Goal: Find specific page/section: Find specific page/section

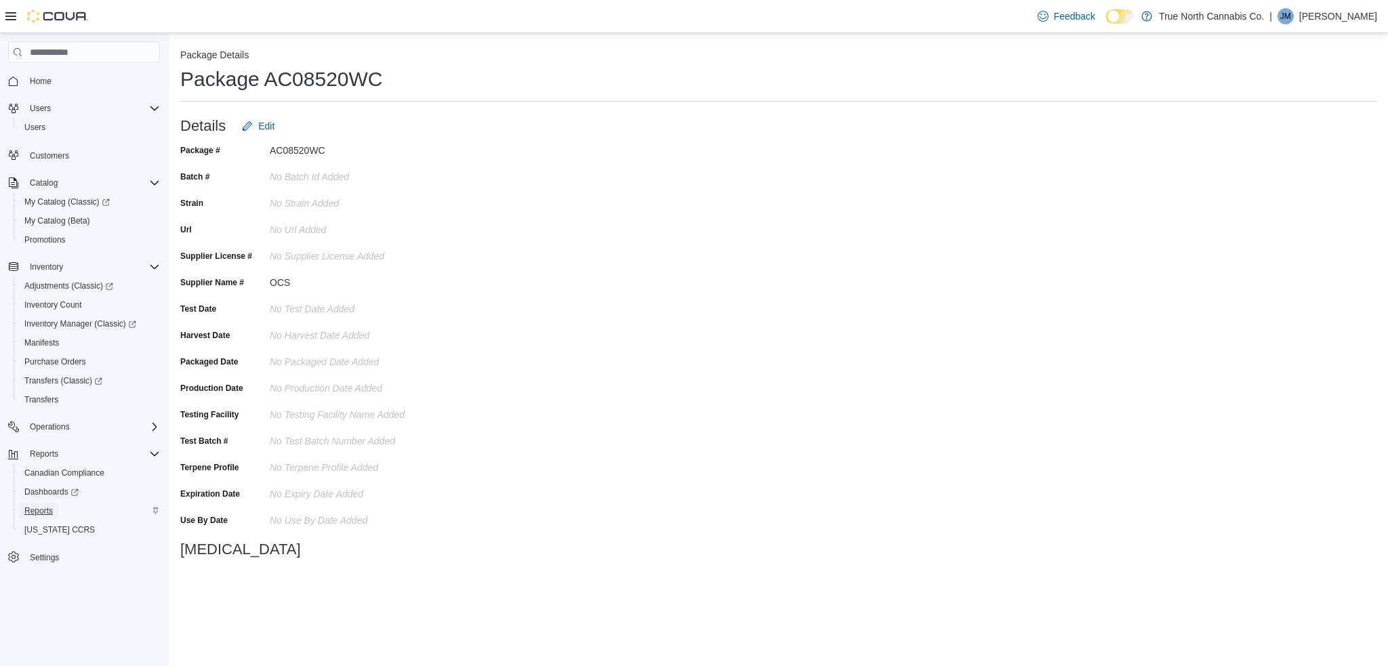
click at [34, 506] on span "Reports" at bounding box center [38, 511] width 28 height 11
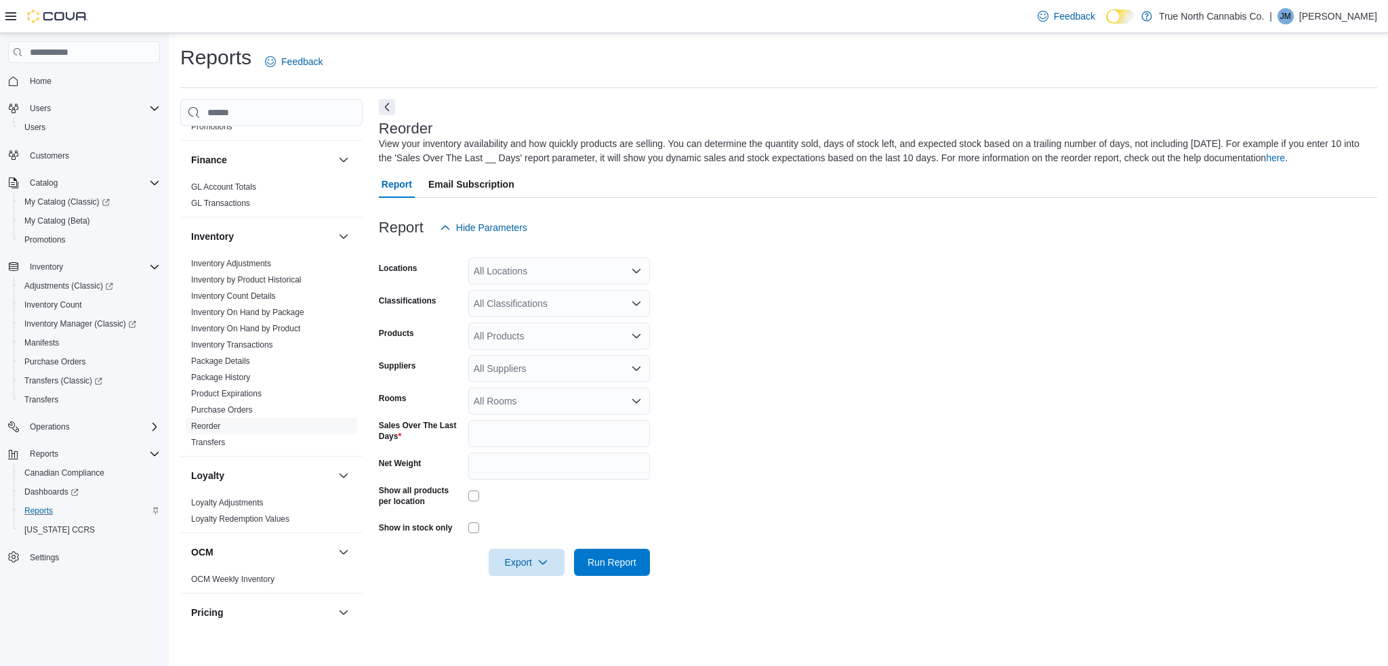
scroll to position [358, 0]
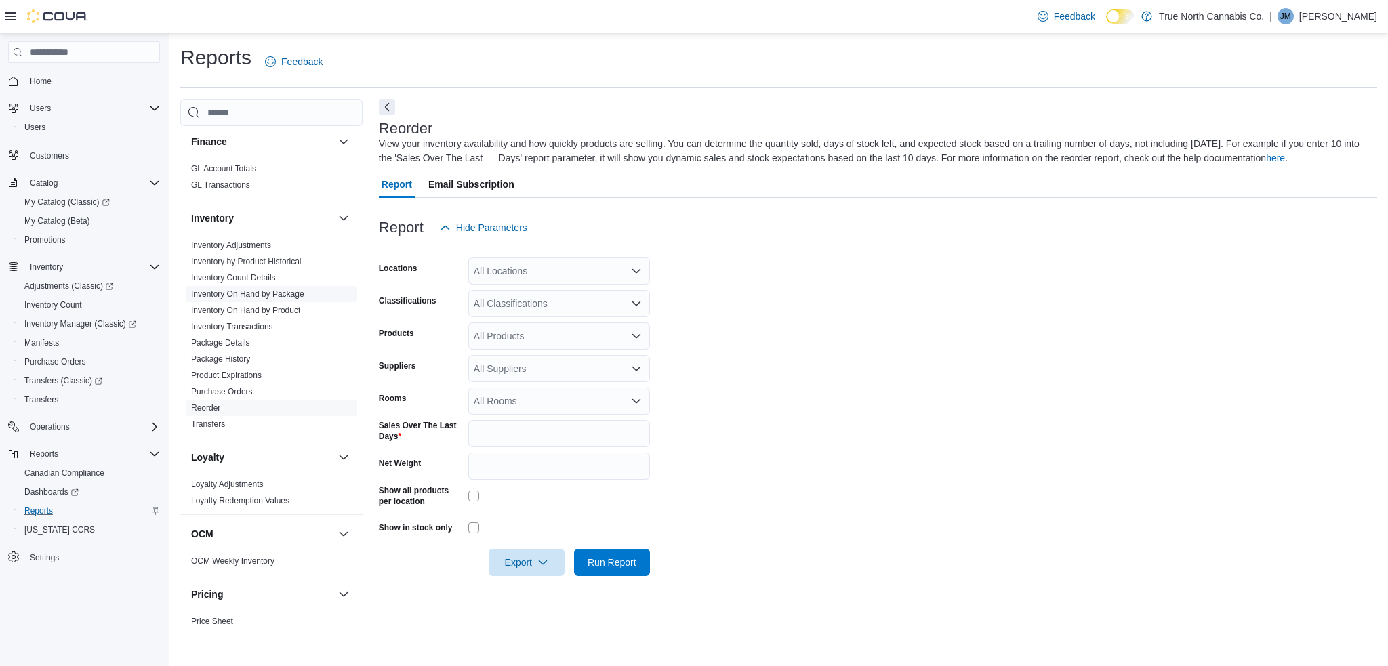
click at [265, 292] on link "Inventory On Hand by Package" at bounding box center [247, 293] width 113 height 9
